Goal: Transaction & Acquisition: Purchase product/service

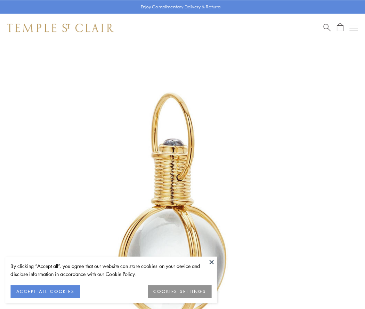
scroll to position [182, 0]
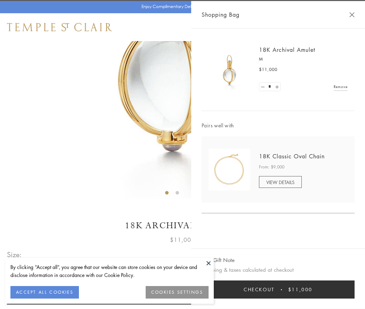
click at [278, 289] on button "Checkout $11,000" at bounding box center [278, 289] width 153 height 18
